Goal: Navigation & Orientation: Find specific page/section

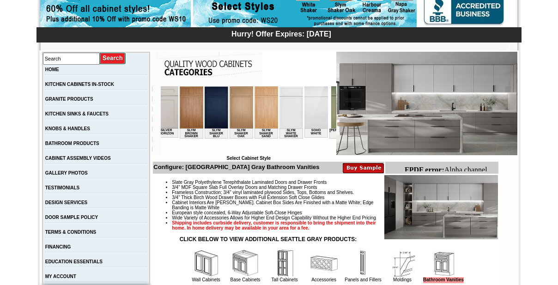
scroll to position [0, 1432]
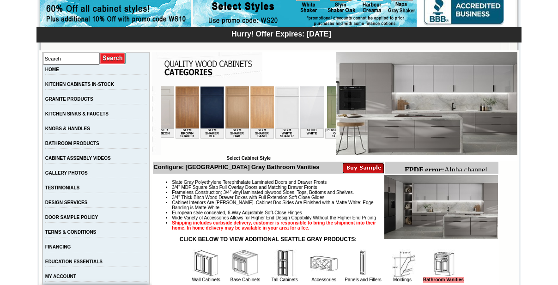
click at [379, 119] on img at bounding box center [391, 107] width 24 height 42
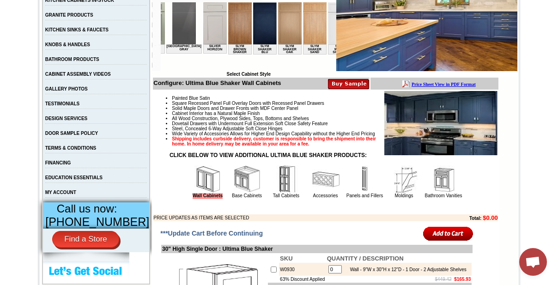
scroll to position [0, 1428]
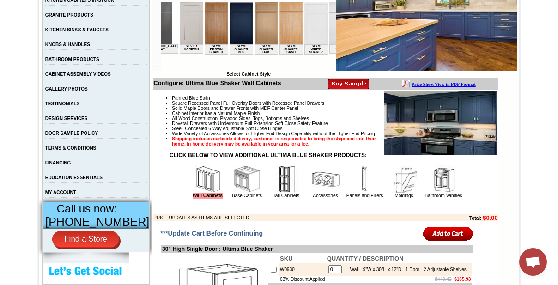
click at [329, 30] on img at bounding box center [341, 23] width 24 height 42
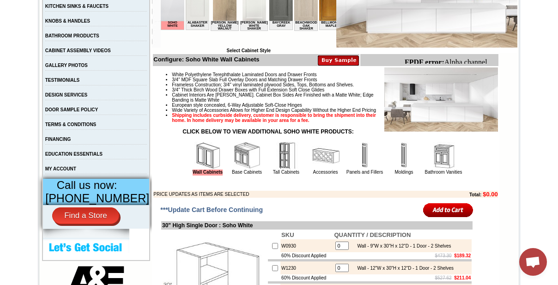
scroll to position [294, 0]
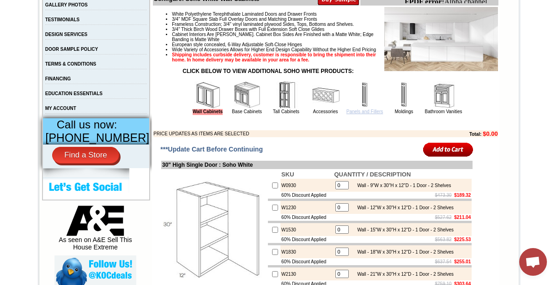
click at [358, 114] on link "Panels and Fillers" at bounding box center [364, 111] width 36 height 5
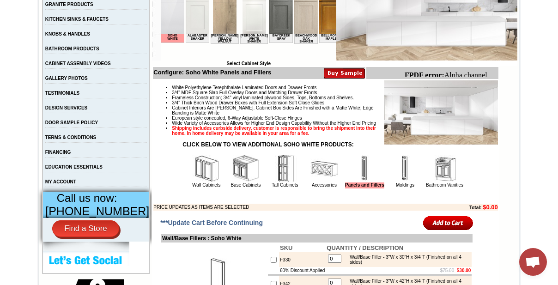
scroll to position [214, 0]
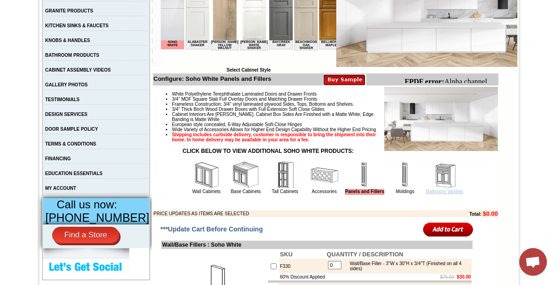
click at [436, 194] on link "Bathroom Vanities" at bounding box center [444, 191] width 37 height 5
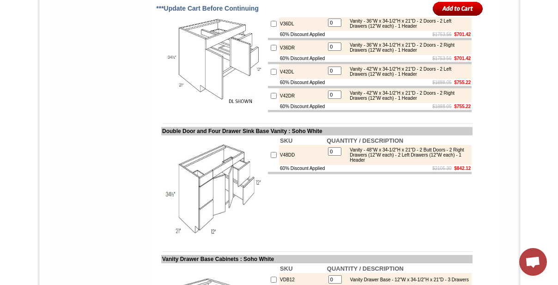
scroll to position [1344, 0]
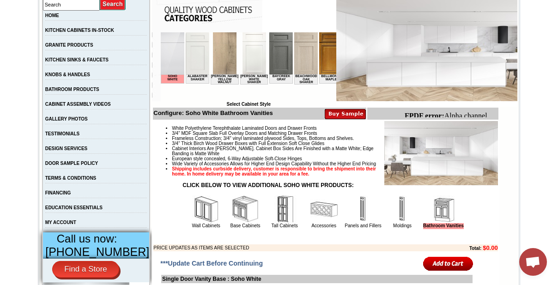
scroll to position [182, 0]
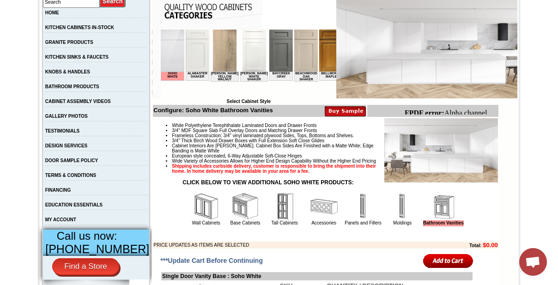
drag, startPoint x: 357, startPoint y: 237, endPoint x: 364, endPoint y: 239, distance: 7.5
click at [357, 226] on td "Panels and Fillers" at bounding box center [363, 209] width 39 height 35
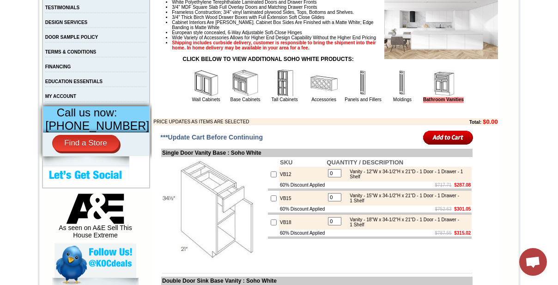
scroll to position [309, 0]
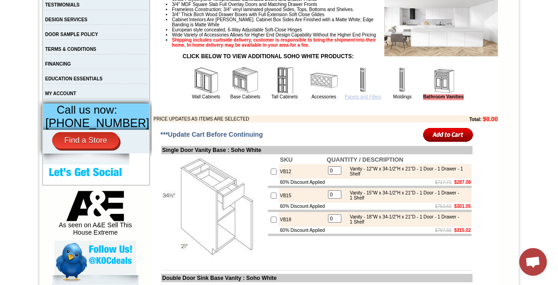
click at [355, 99] on link "Panels and Fillers" at bounding box center [363, 96] width 36 height 5
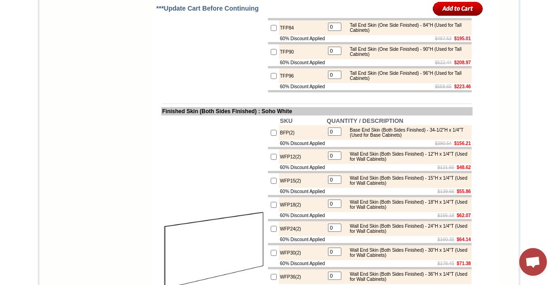
scroll to position [1575, 0]
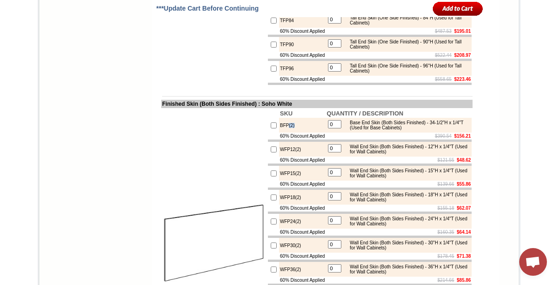
drag, startPoint x: 279, startPoint y: 187, endPoint x: 287, endPoint y: 188, distance: 7.9
click at [287, 133] on td "BFP(2)" at bounding box center [302, 125] width 47 height 15
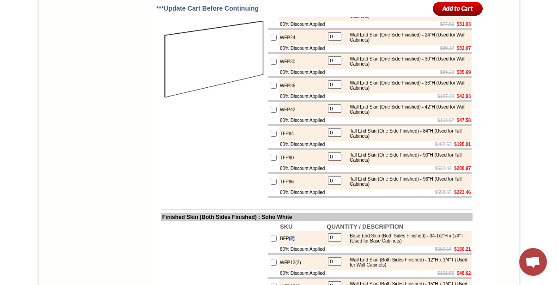
scroll to position [1449, 0]
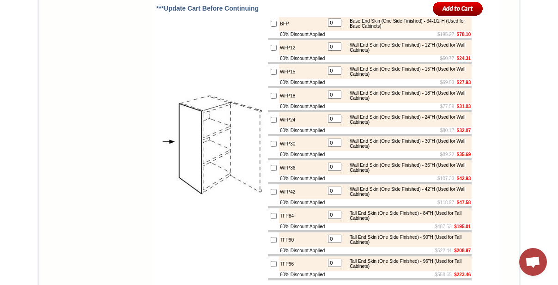
scroll to position [1365, 0]
